Goal: Task Accomplishment & Management: Use online tool/utility

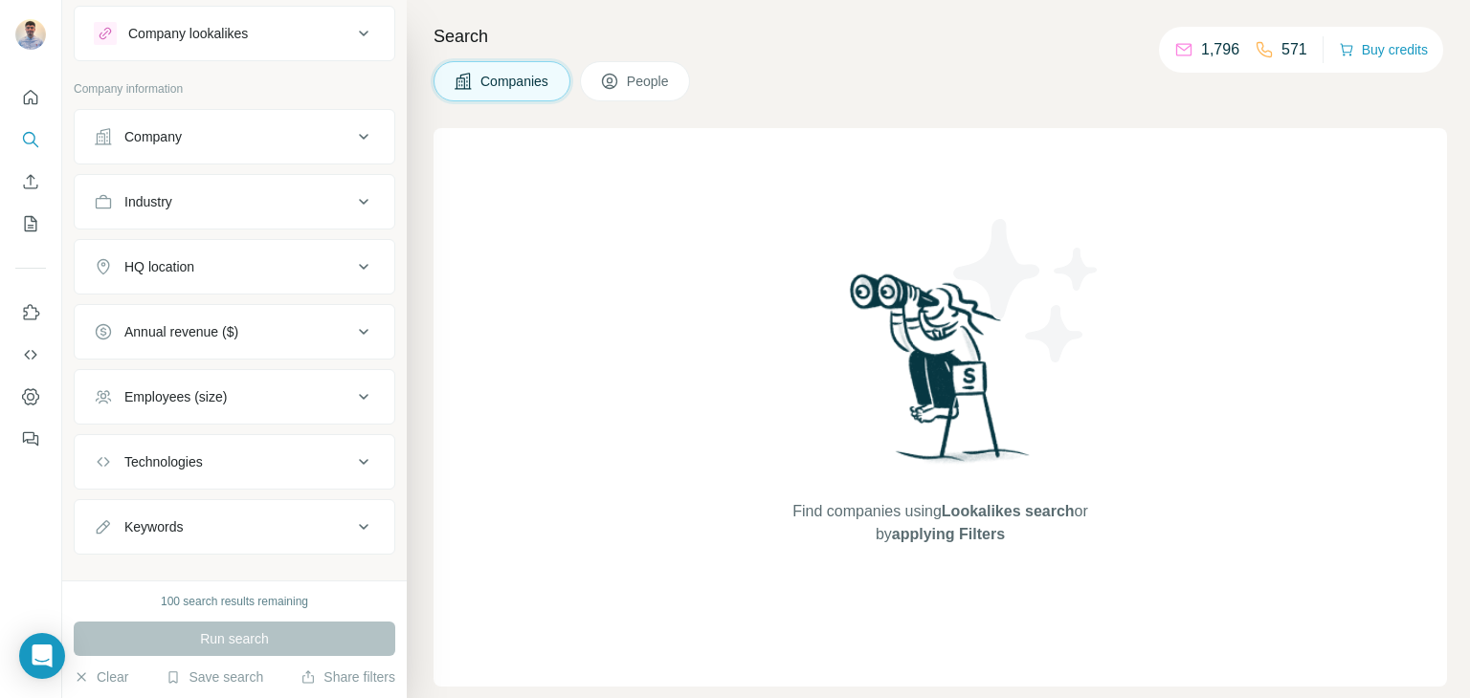
scroll to position [69, 0]
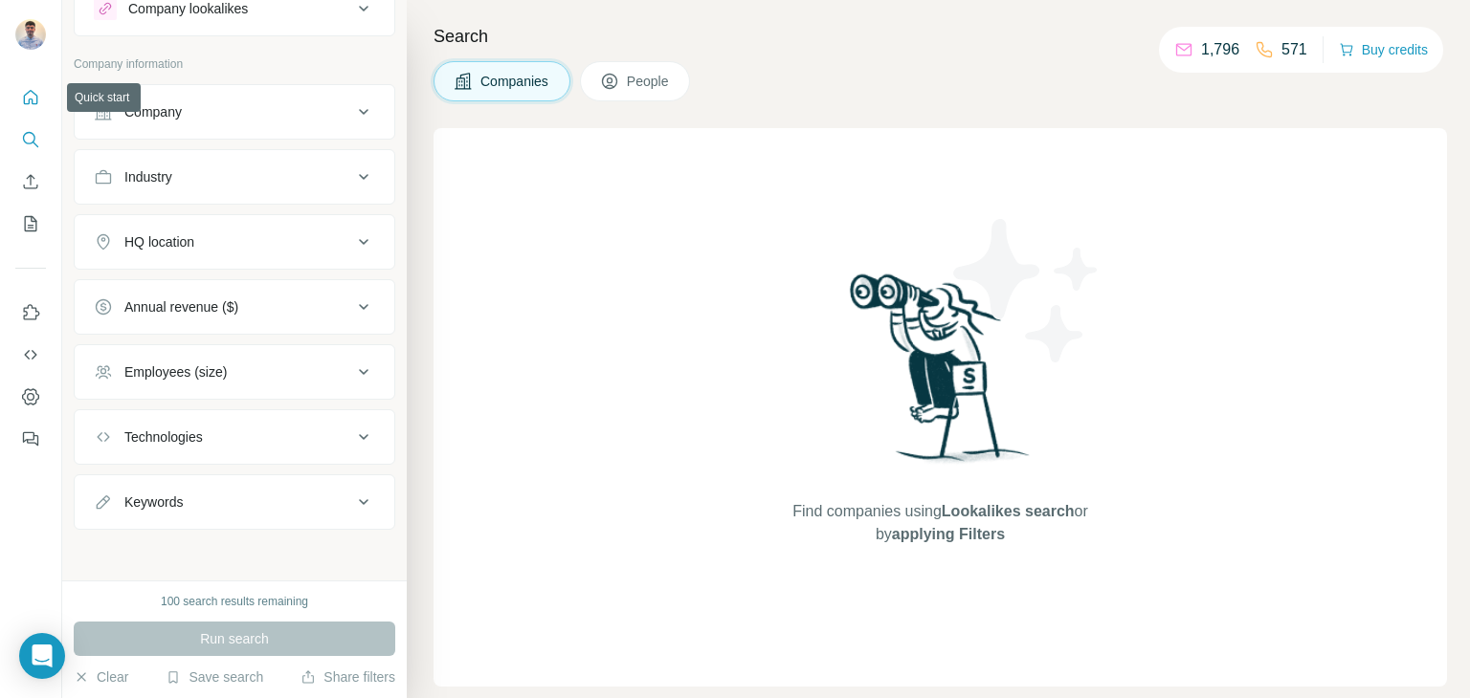
click at [38, 93] on icon "Quick start" at bounding box center [30, 97] width 19 height 19
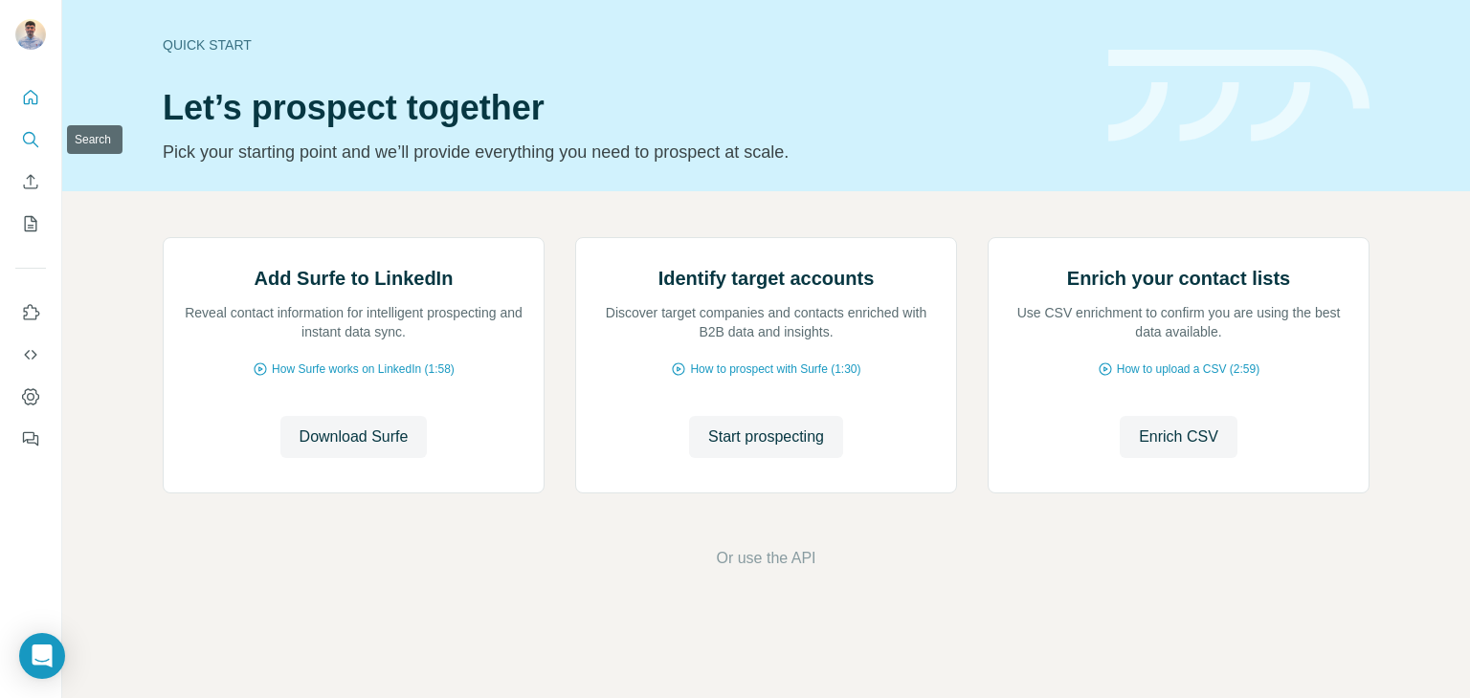
click at [27, 130] on icon "Search" at bounding box center [30, 139] width 19 height 19
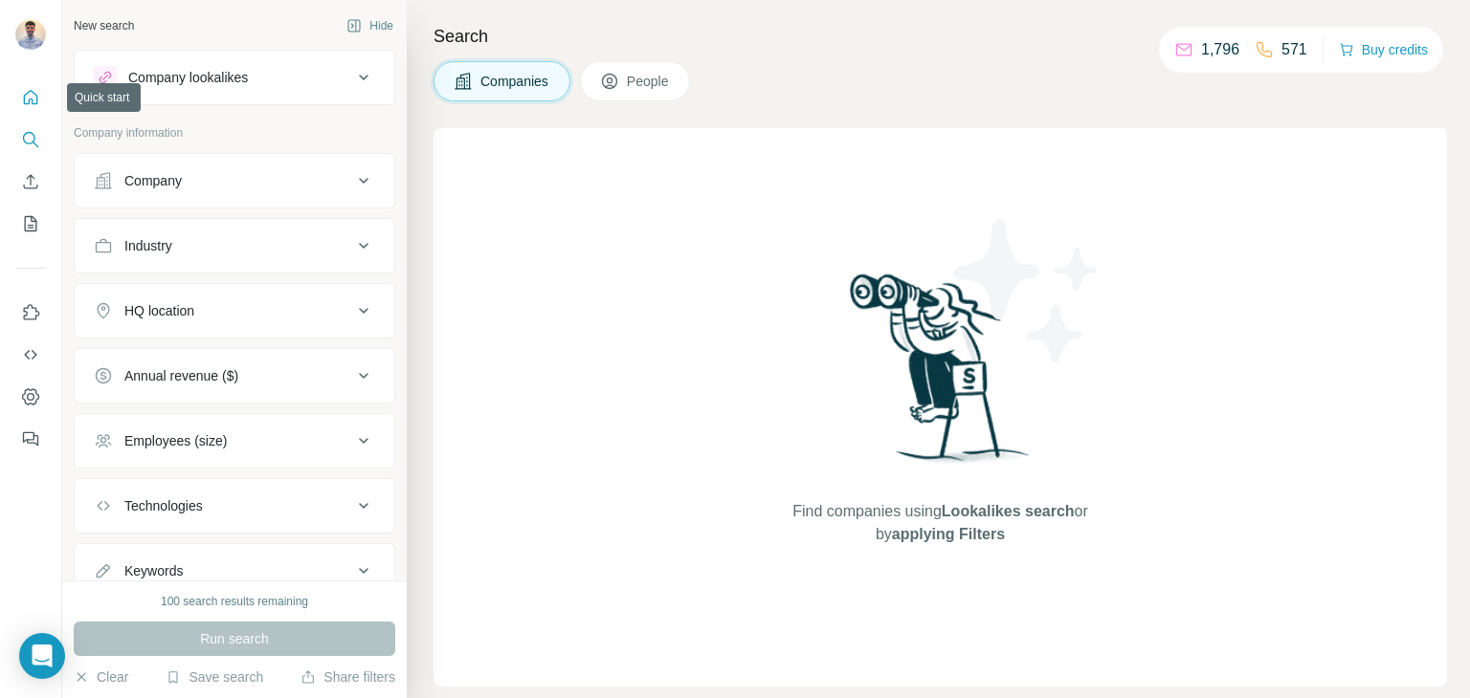
click at [31, 92] on icon "Quick start" at bounding box center [30, 97] width 19 height 19
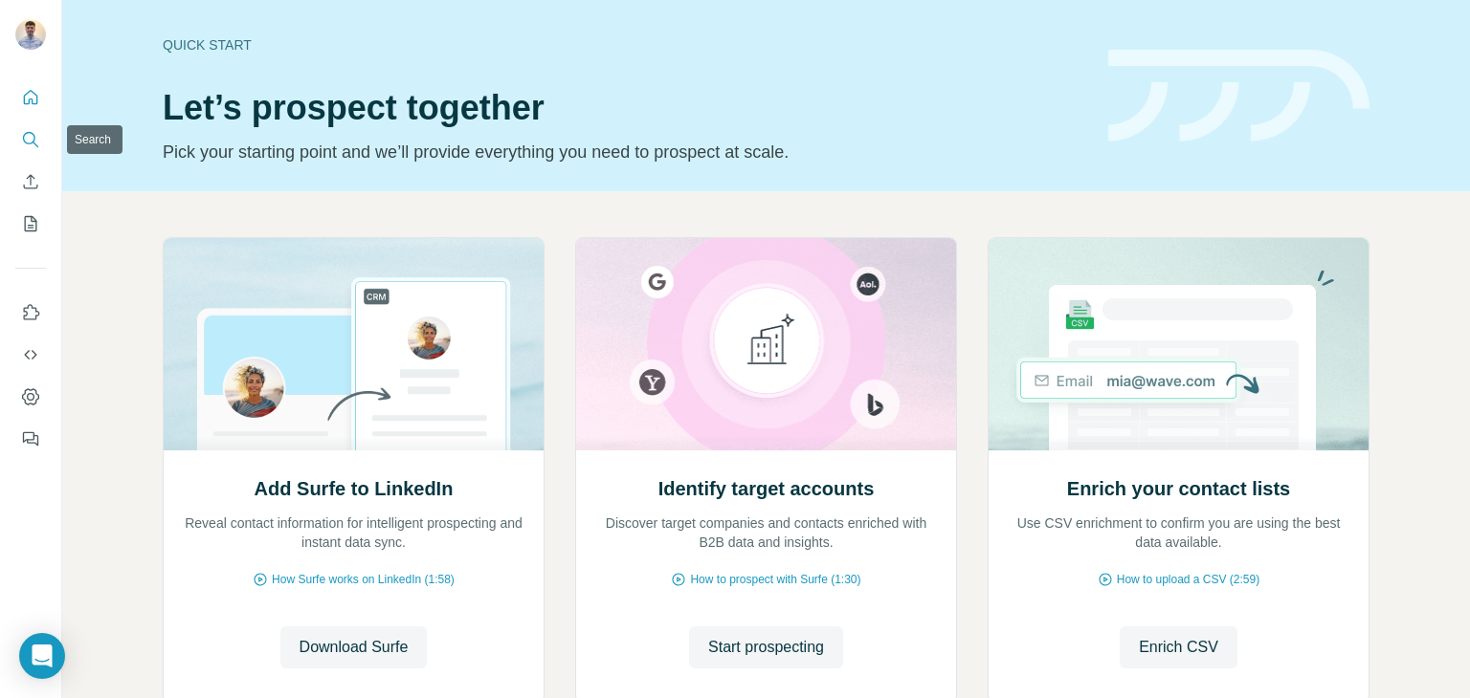
click at [29, 138] on icon "Search" at bounding box center [30, 139] width 19 height 19
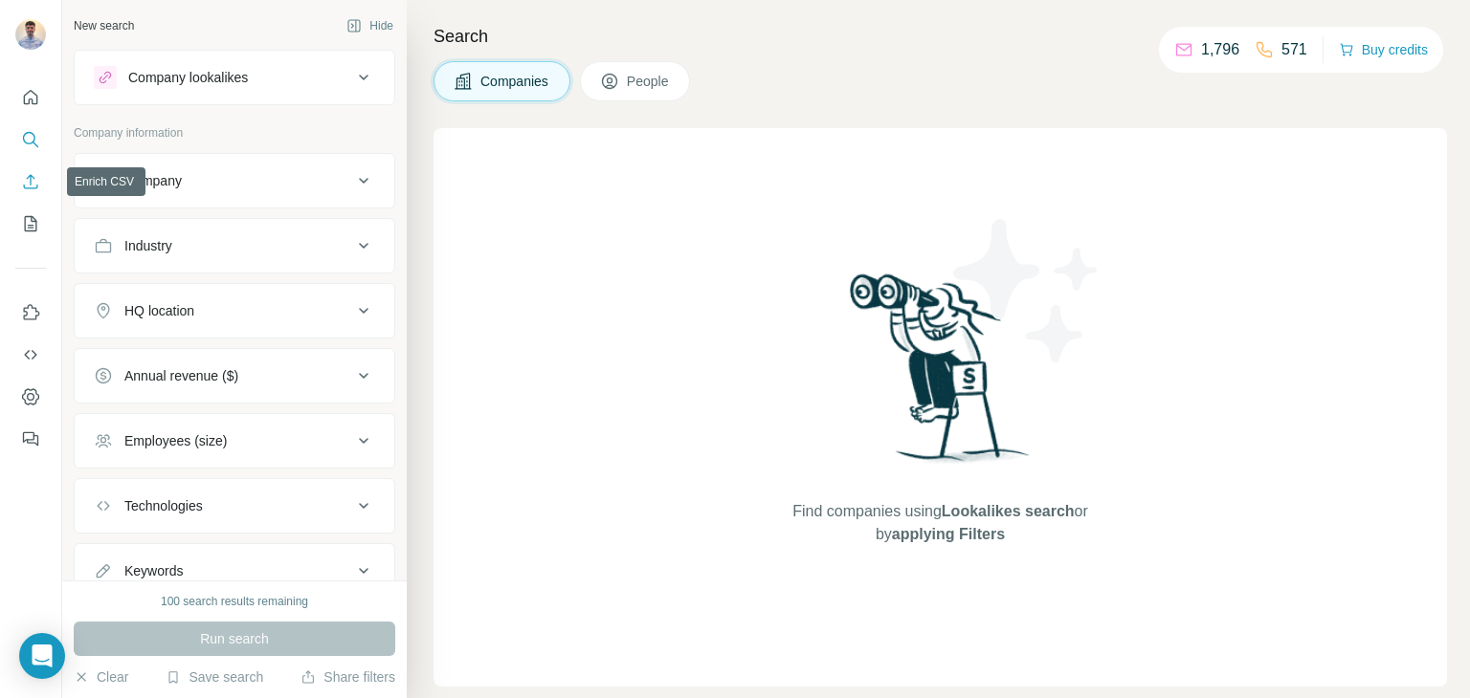
click at [37, 192] on button "Enrich CSV" at bounding box center [30, 182] width 31 height 34
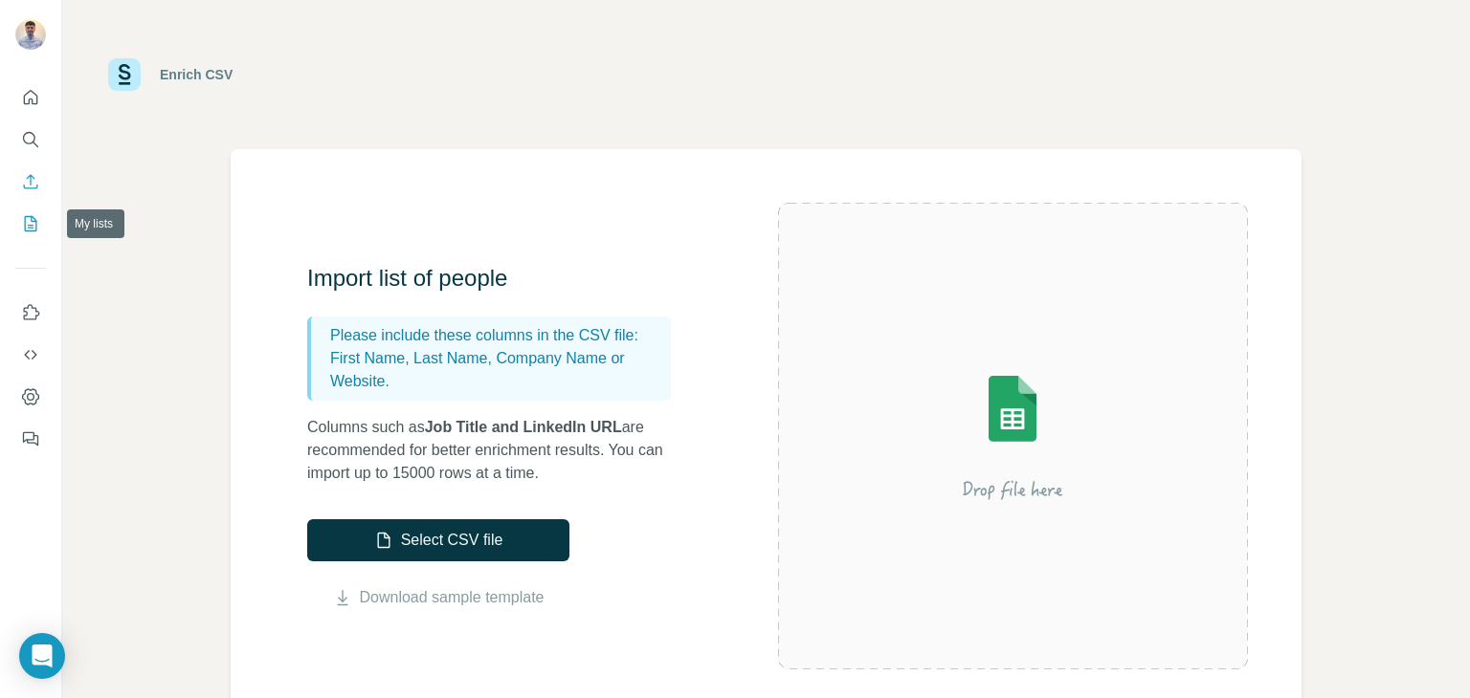
click at [39, 215] on icon "My lists" at bounding box center [30, 223] width 19 height 19
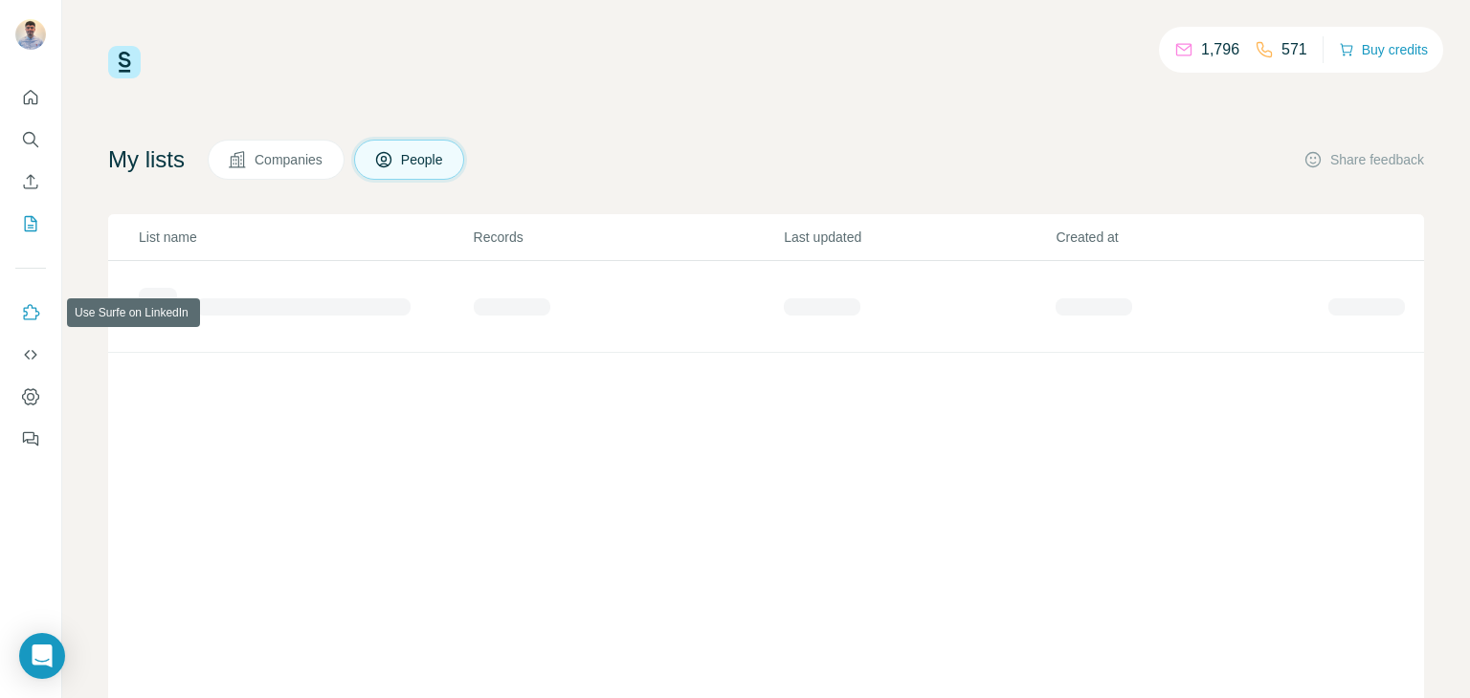
click at [29, 310] on icon "Use Surfe on LinkedIn" at bounding box center [30, 312] width 19 height 19
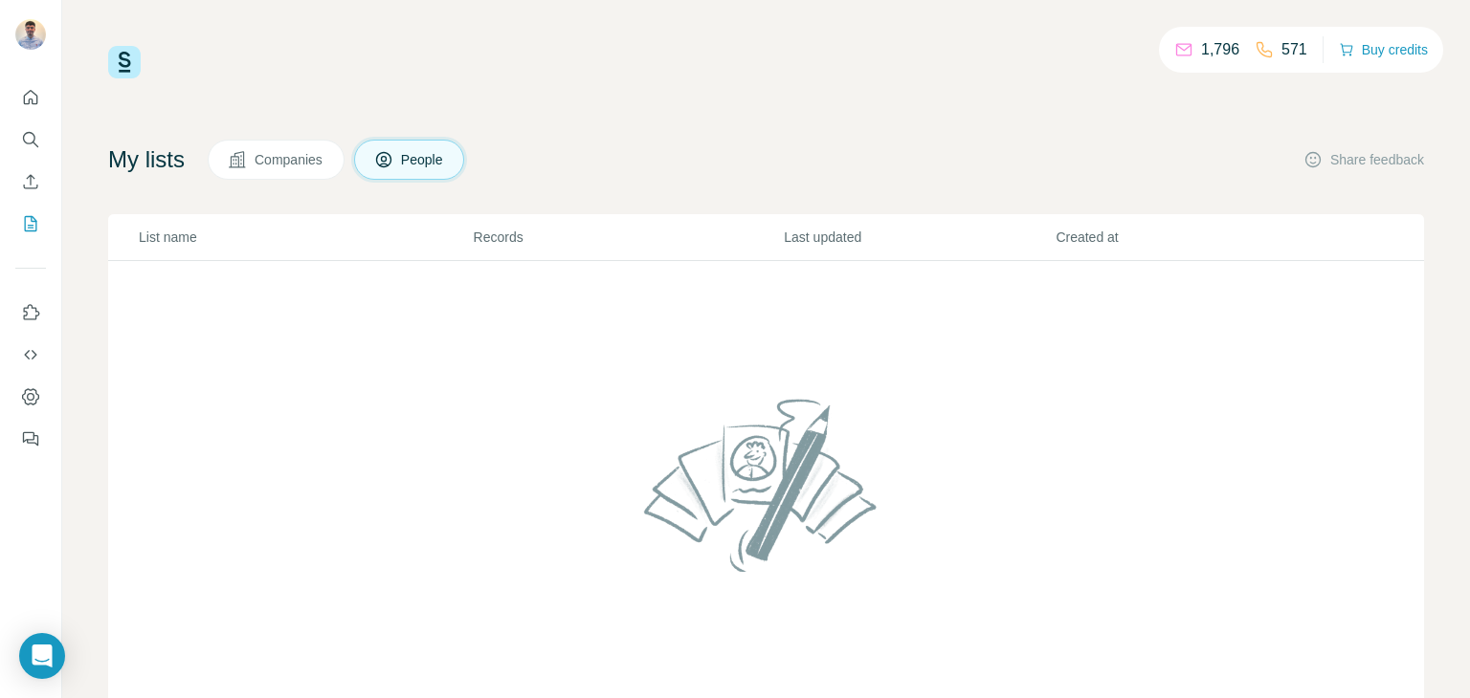
click at [138, 77] on img at bounding box center [124, 62] width 33 height 33
click at [14, 89] on div at bounding box center [30, 262] width 61 height 387
click at [37, 98] on icon "Quick start" at bounding box center [31, 97] width 14 height 14
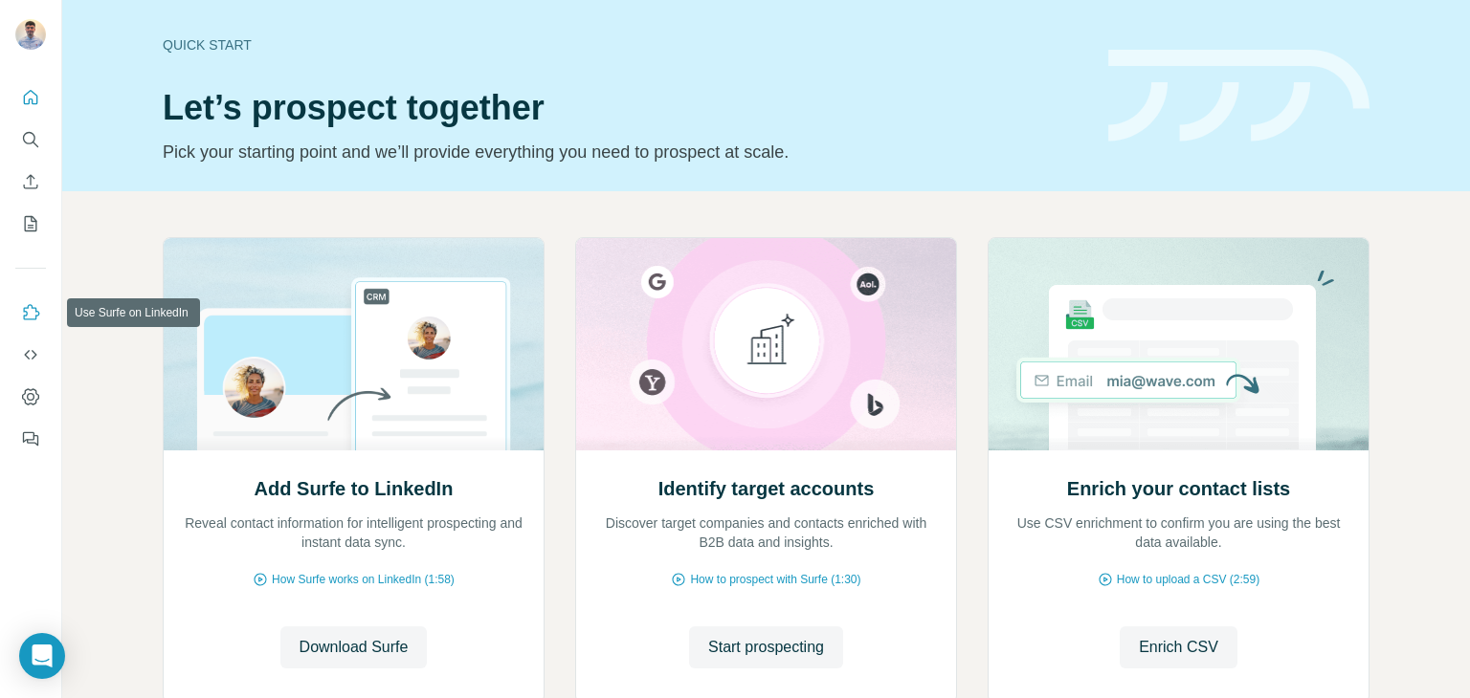
click at [39, 315] on icon "Use Surfe on LinkedIn" at bounding box center [30, 312] width 19 height 19
click at [367, 659] on button "Go to LinkedIn" at bounding box center [353, 648] width 138 height 42
click at [35, 231] on icon "My lists" at bounding box center [31, 223] width 12 height 15
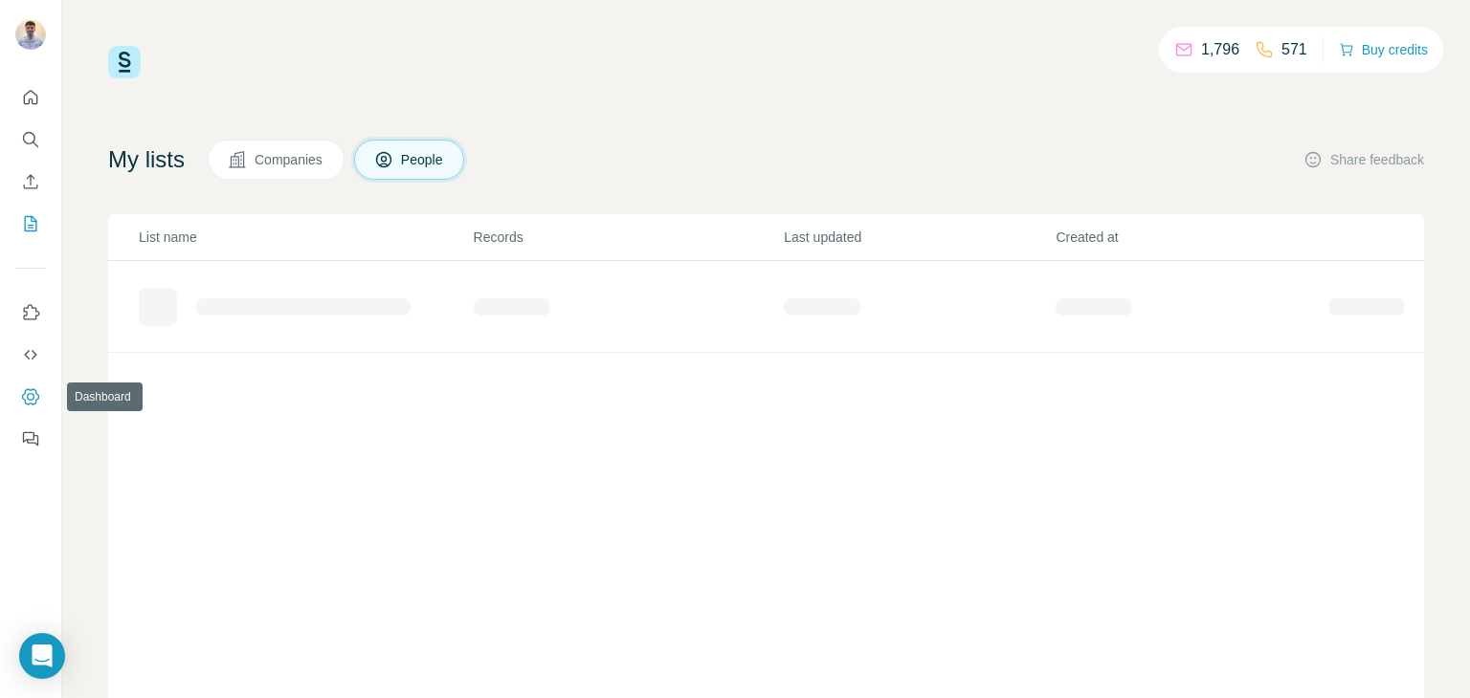
click at [45, 399] on button "Dashboard" at bounding box center [30, 397] width 31 height 34
